Goal: Task Accomplishment & Management: Manage account settings

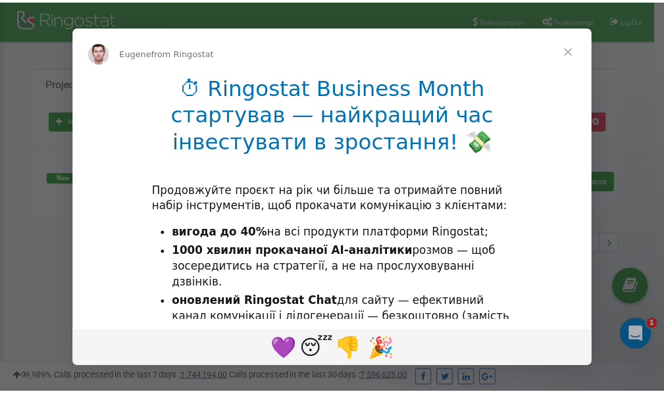
scroll to position [197, 0]
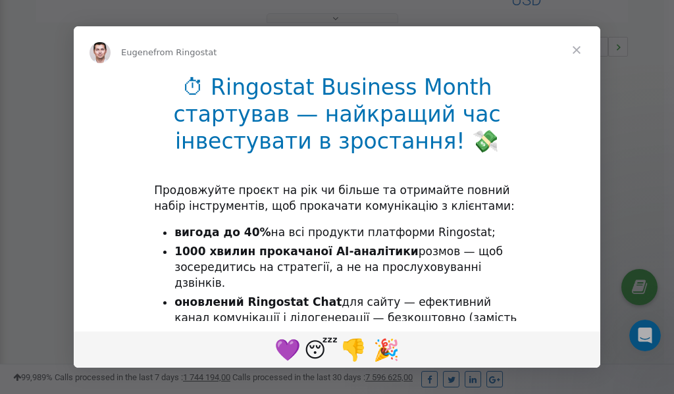
click at [577, 49] on span "Close" at bounding box center [575, 49] width 47 height 47
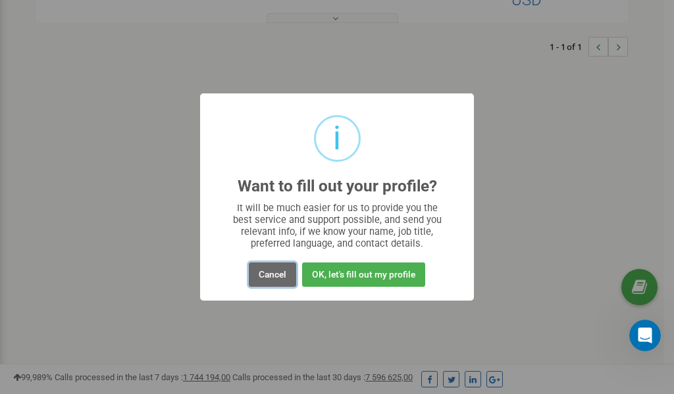
click at [274, 272] on button "Cancel" at bounding box center [272, 274] width 47 height 24
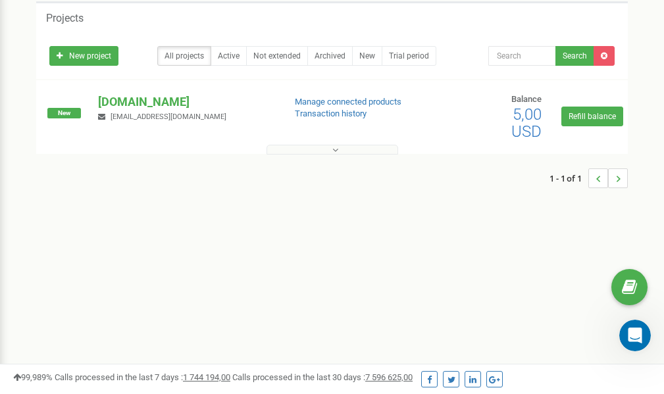
scroll to position [0, 0]
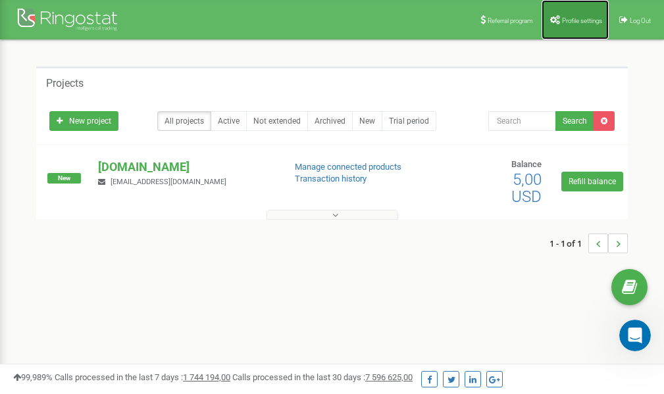
click at [570, 22] on span "Profile settings" at bounding box center [582, 20] width 40 height 7
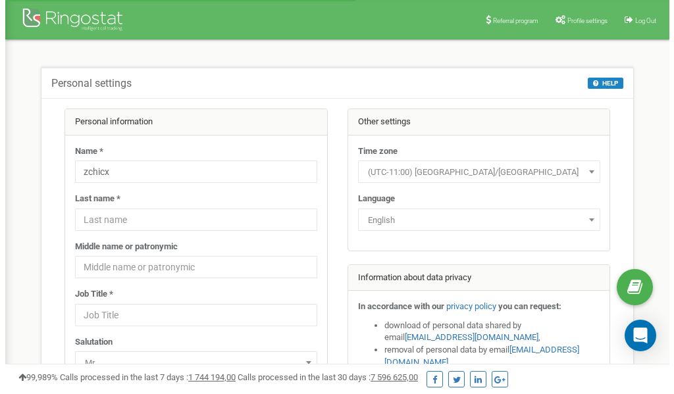
scroll to position [66, 0]
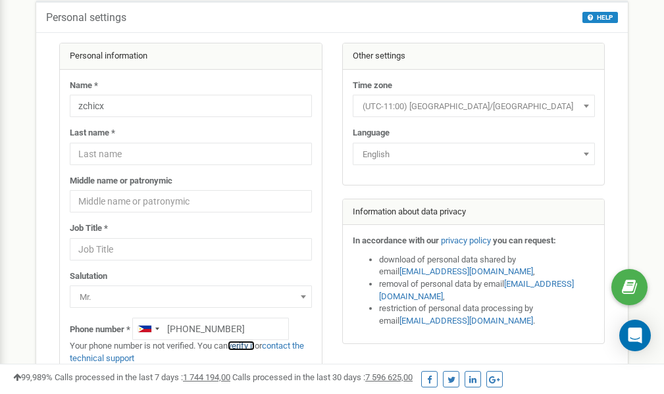
click at [245, 345] on link "verify it" at bounding box center [241, 346] width 27 height 10
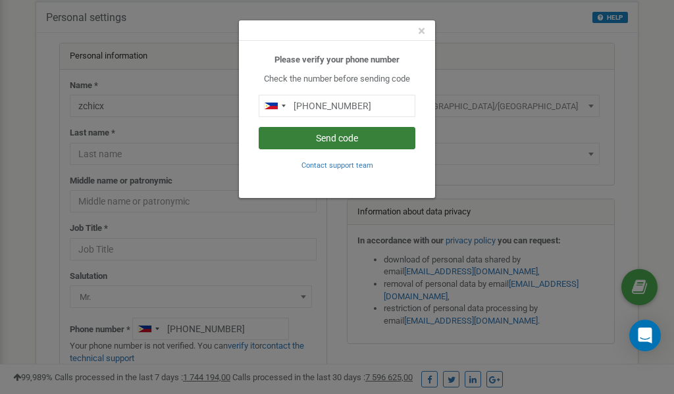
click at [332, 139] on button "Send code" at bounding box center [336, 138] width 157 height 22
